Goal: Task Accomplishment & Management: Use online tool/utility

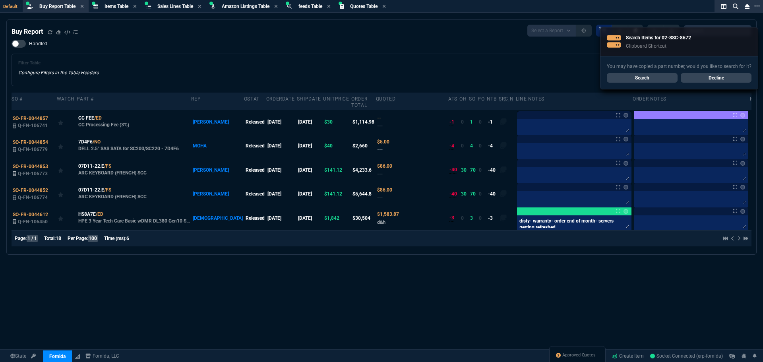
select select "8: NEPT"
click at [247, 44] on div "Handled Filter Table Configure Filters in the Table Headers Current Filters Sor…" at bounding box center [382, 63] width 740 height 47
click at [646, 78] on link "Search" at bounding box center [642, 78] width 71 height 10
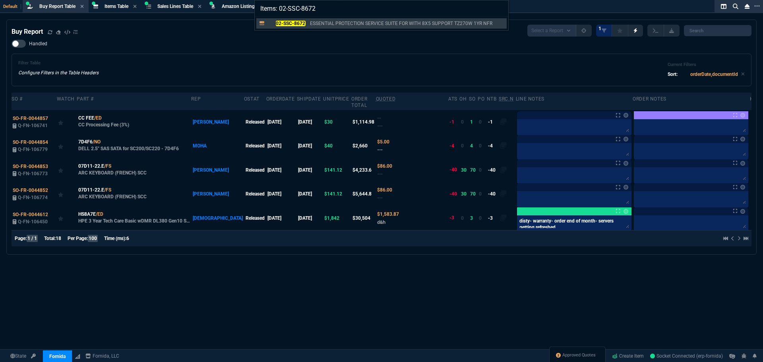
type input "Items: 02-SSC-867202-SSC-8672"
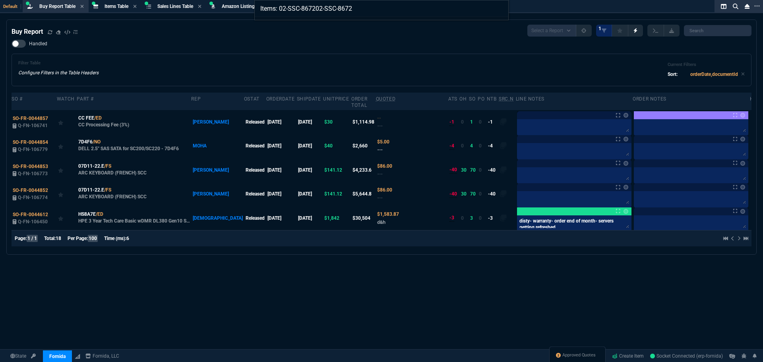
drag, startPoint x: 369, startPoint y: 4, endPoint x: 223, endPoint y: 12, distance: 146.1
click at [202, 9] on div "Items: 02-SSC-867202-SSC-8672" at bounding box center [381, 181] width 763 height 362
click at [105, 5] on span "Items Table" at bounding box center [117, 7] width 24 height 6
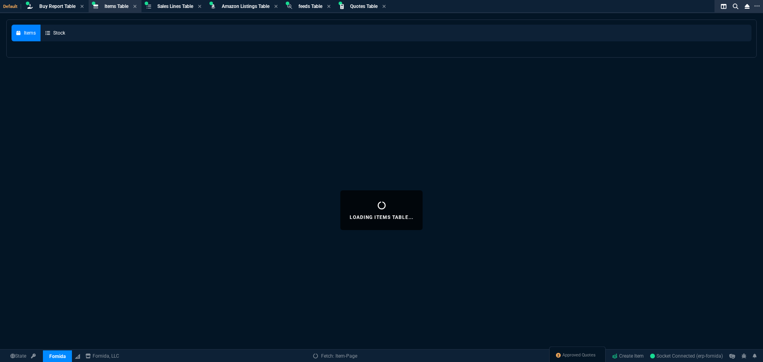
select select
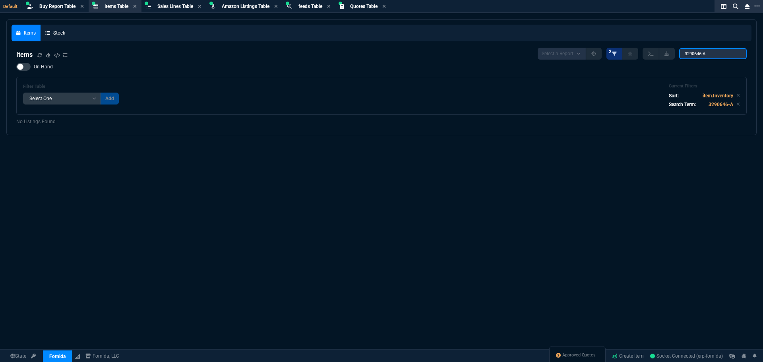
drag, startPoint x: 709, startPoint y: 56, endPoint x: 619, endPoint y: 48, distance: 90.2
click at [621, 48] on div "Select a Report NEW QUERY 2 3290646-A" at bounding box center [642, 54] width 209 height 12
paste input "02-SSC-8672"
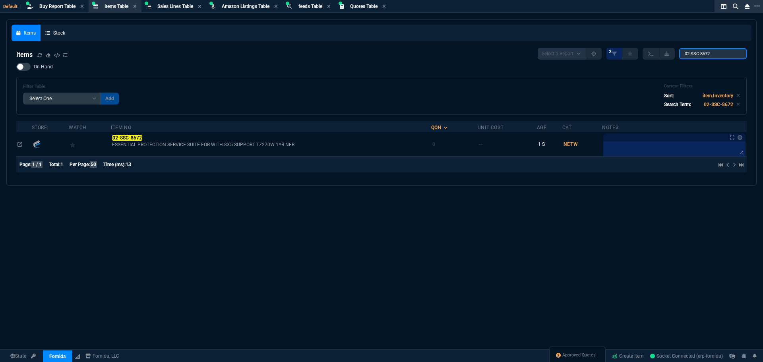
type input "02-SSC-8672"
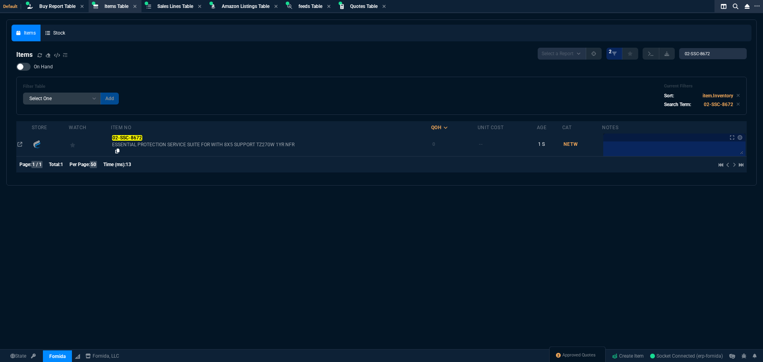
click at [119, 153] on fa-icon at bounding box center [117, 151] width 4 height 6
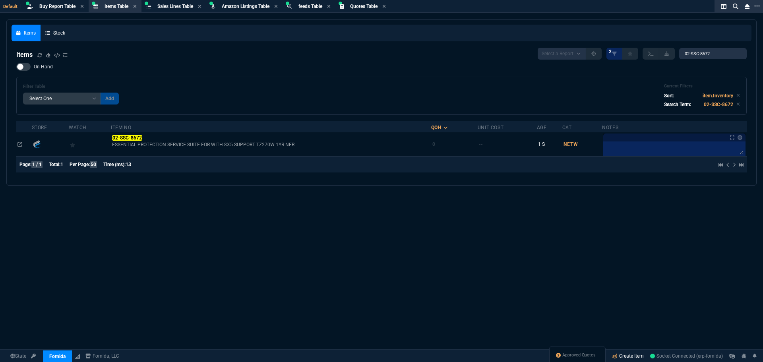
click at [623, 355] on link "Create Item" at bounding box center [628, 356] width 38 height 12
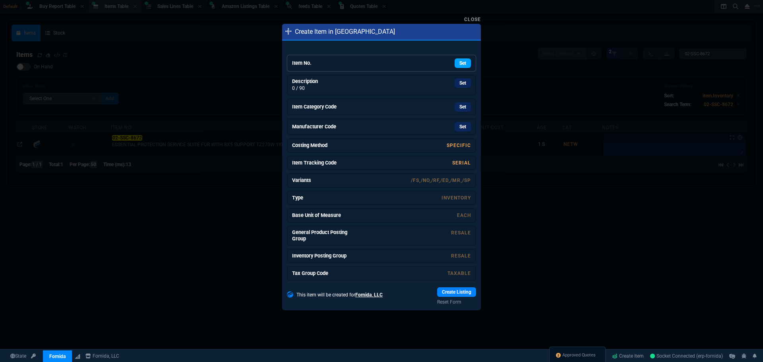
click at [456, 62] on link "Set" at bounding box center [463, 63] width 16 height 10
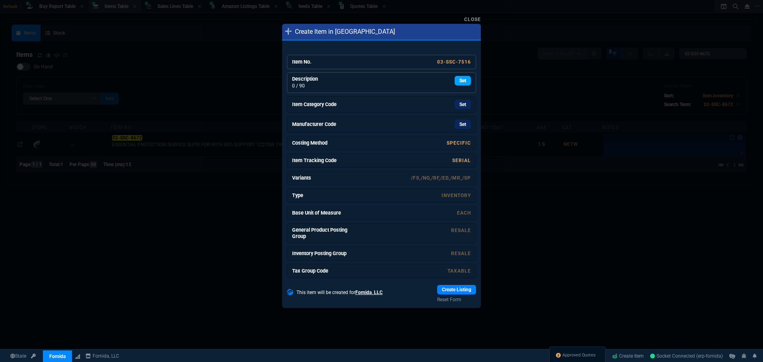
click at [457, 81] on link "Set" at bounding box center [463, 81] width 16 height 10
click at [455, 105] on link "Set" at bounding box center [463, 106] width 16 height 10
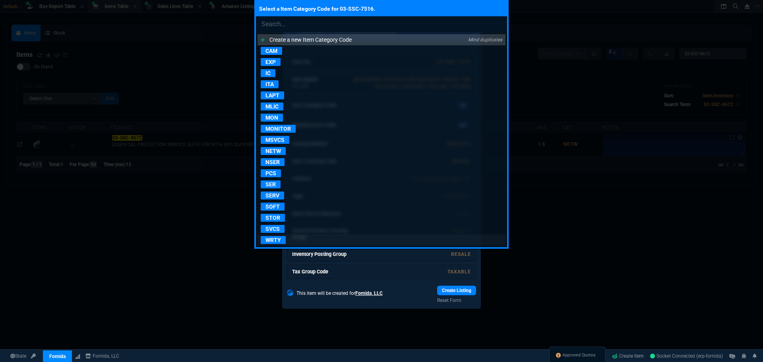
click at [273, 238] on p "WRTY" at bounding box center [273, 240] width 25 height 8
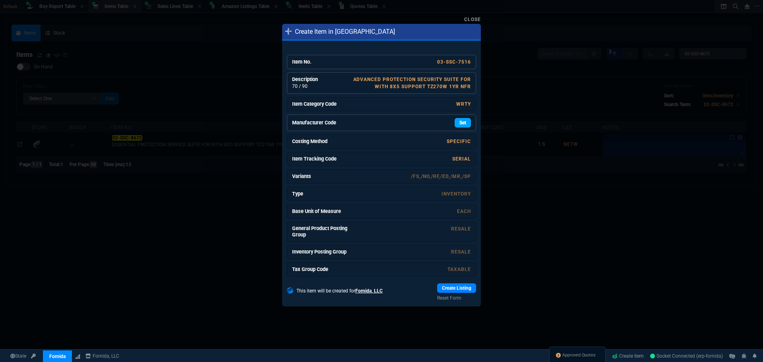
click at [458, 122] on link "Set" at bounding box center [463, 123] width 16 height 10
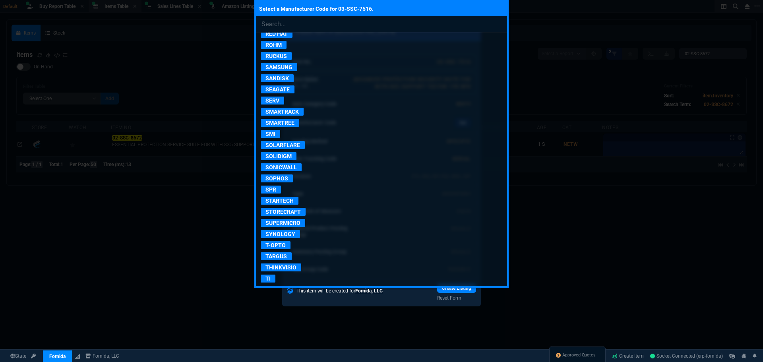
scroll to position [1431, 0]
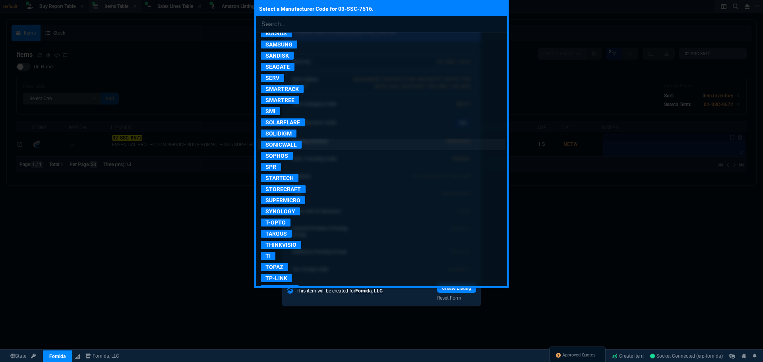
click at [287, 143] on p "SONICWALL" at bounding box center [281, 145] width 41 height 8
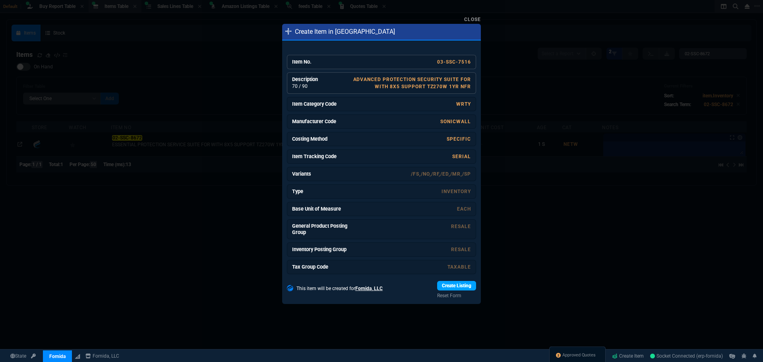
click at [452, 289] on link "Create Listing" at bounding box center [456, 286] width 39 height 10
